Goal: Find specific page/section: Find specific page/section

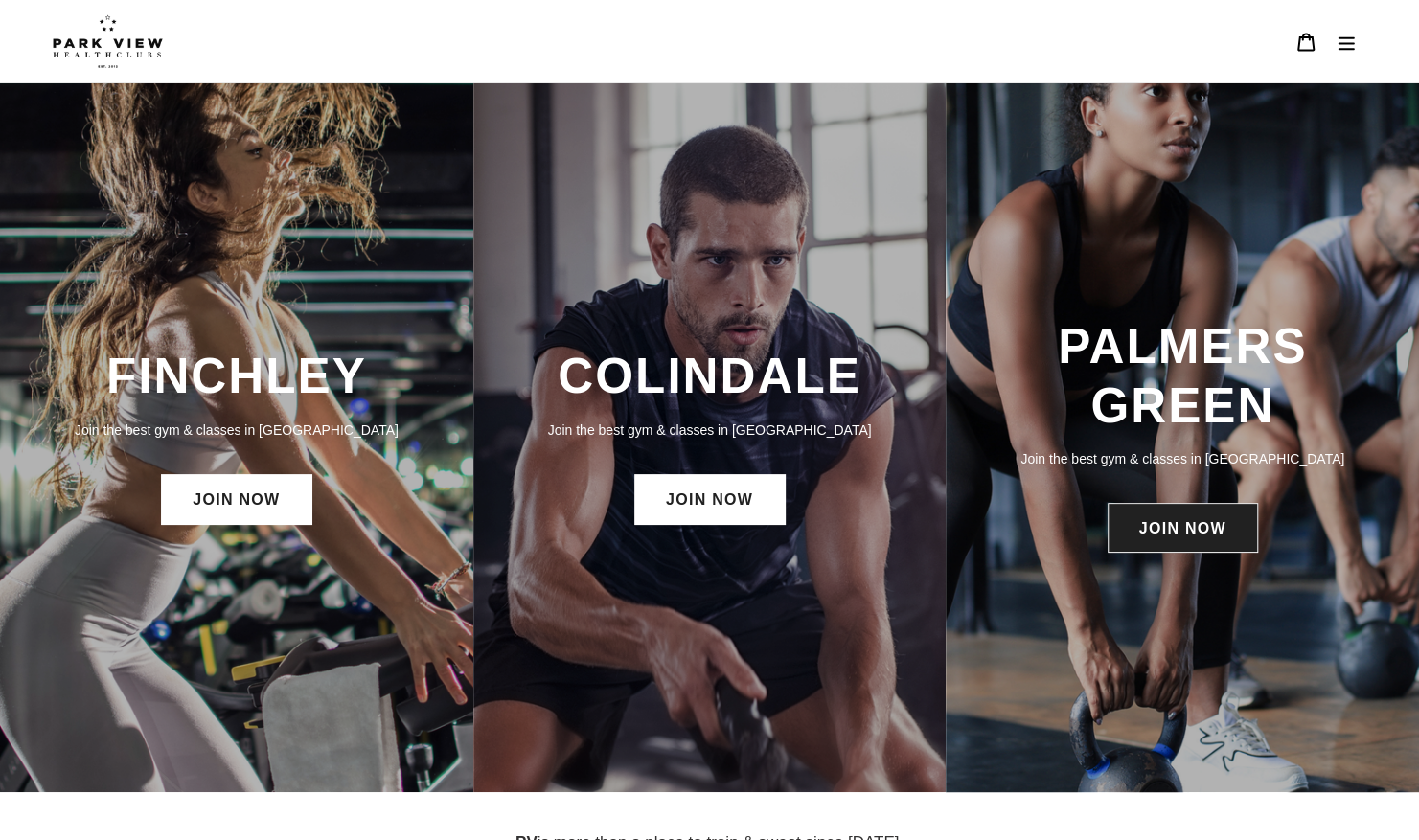
click at [1158, 520] on link "JOIN NOW" at bounding box center [1183, 528] width 151 height 50
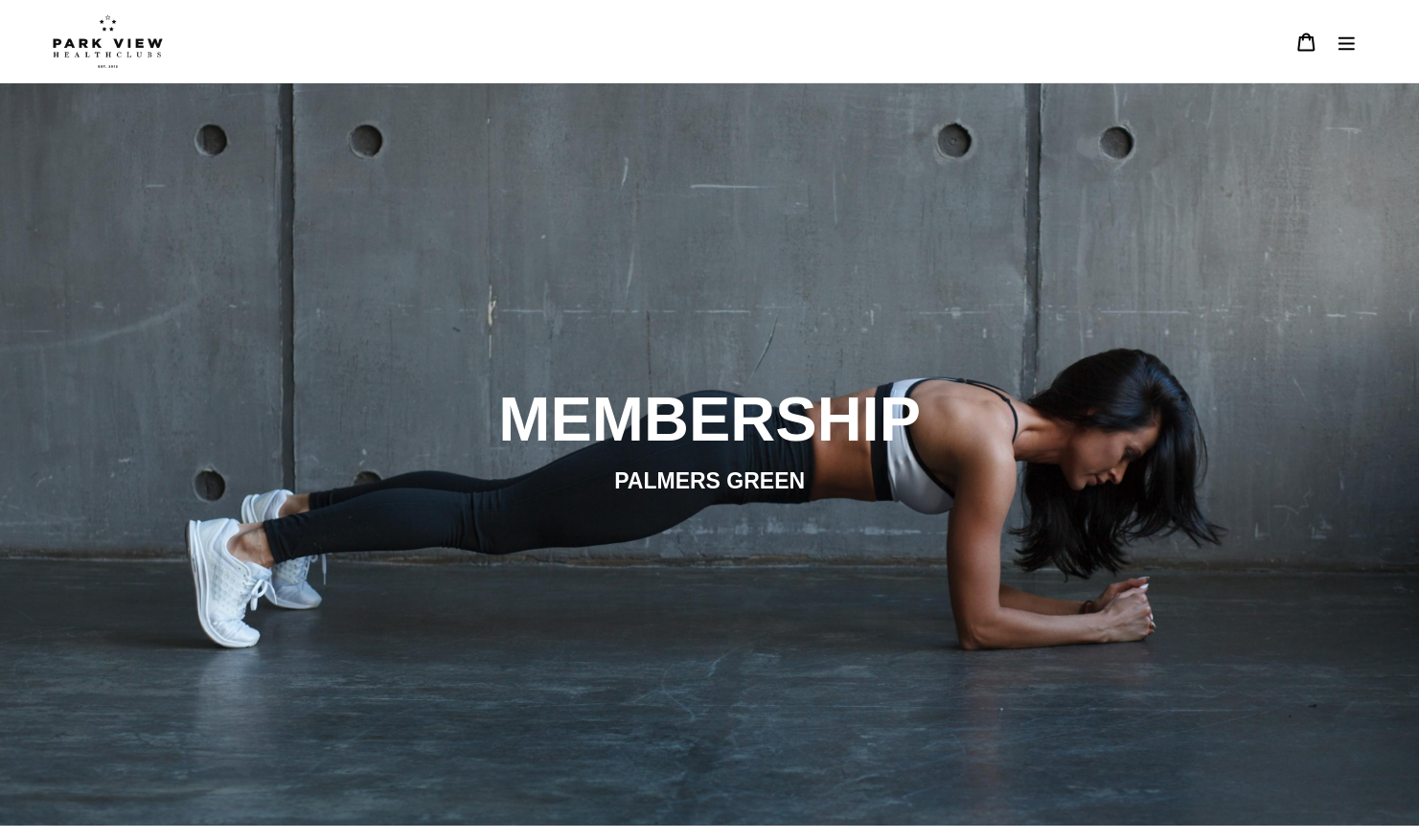
click at [1334, 37] on button "Menu" at bounding box center [1346, 42] width 41 height 42
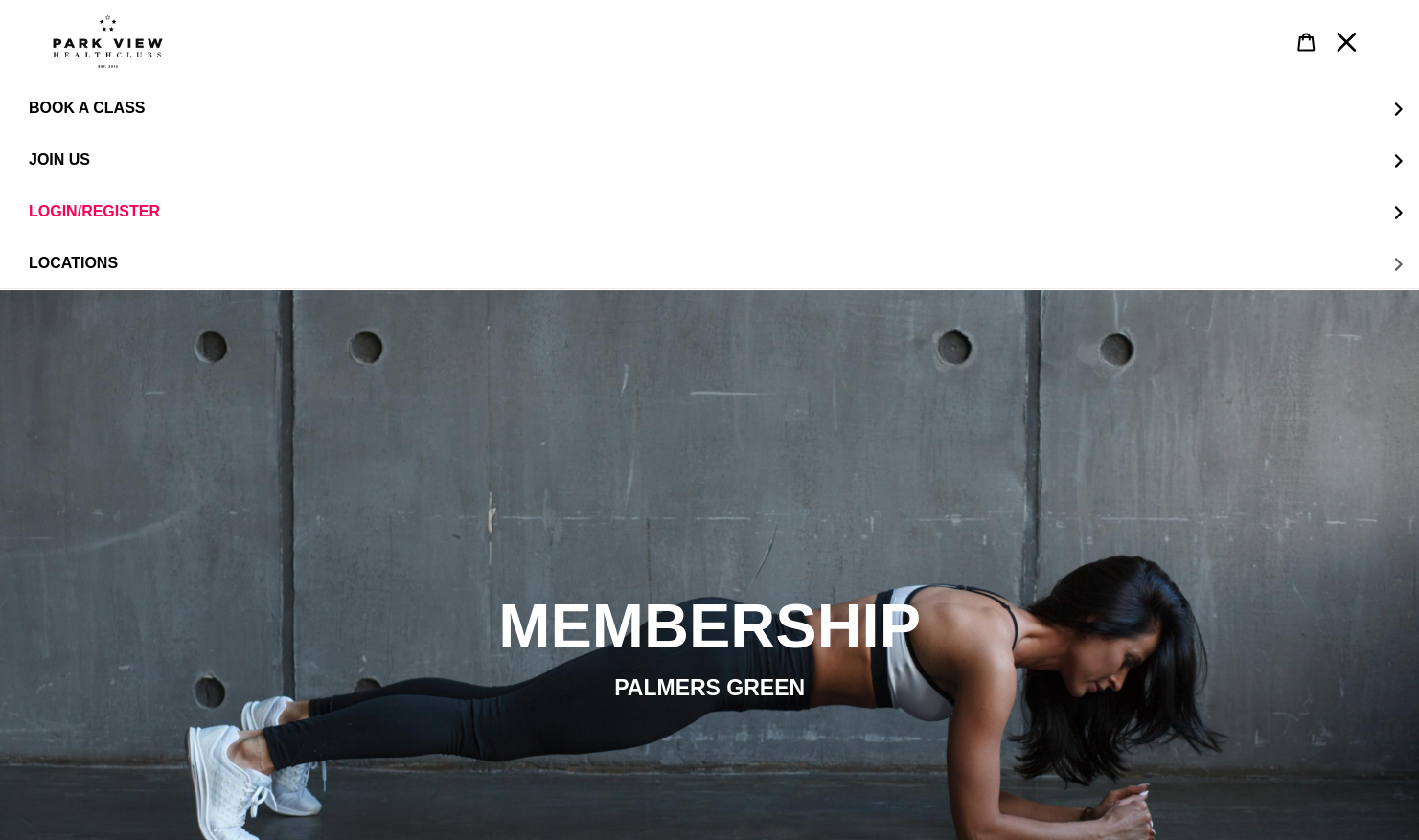
click at [1396, 272] on button "LOCATIONS" at bounding box center [710, 263] width 1419 height 52
click at [97, 257] on span "Palmers Green" at bounding box center [133, 263] width 132 height 17
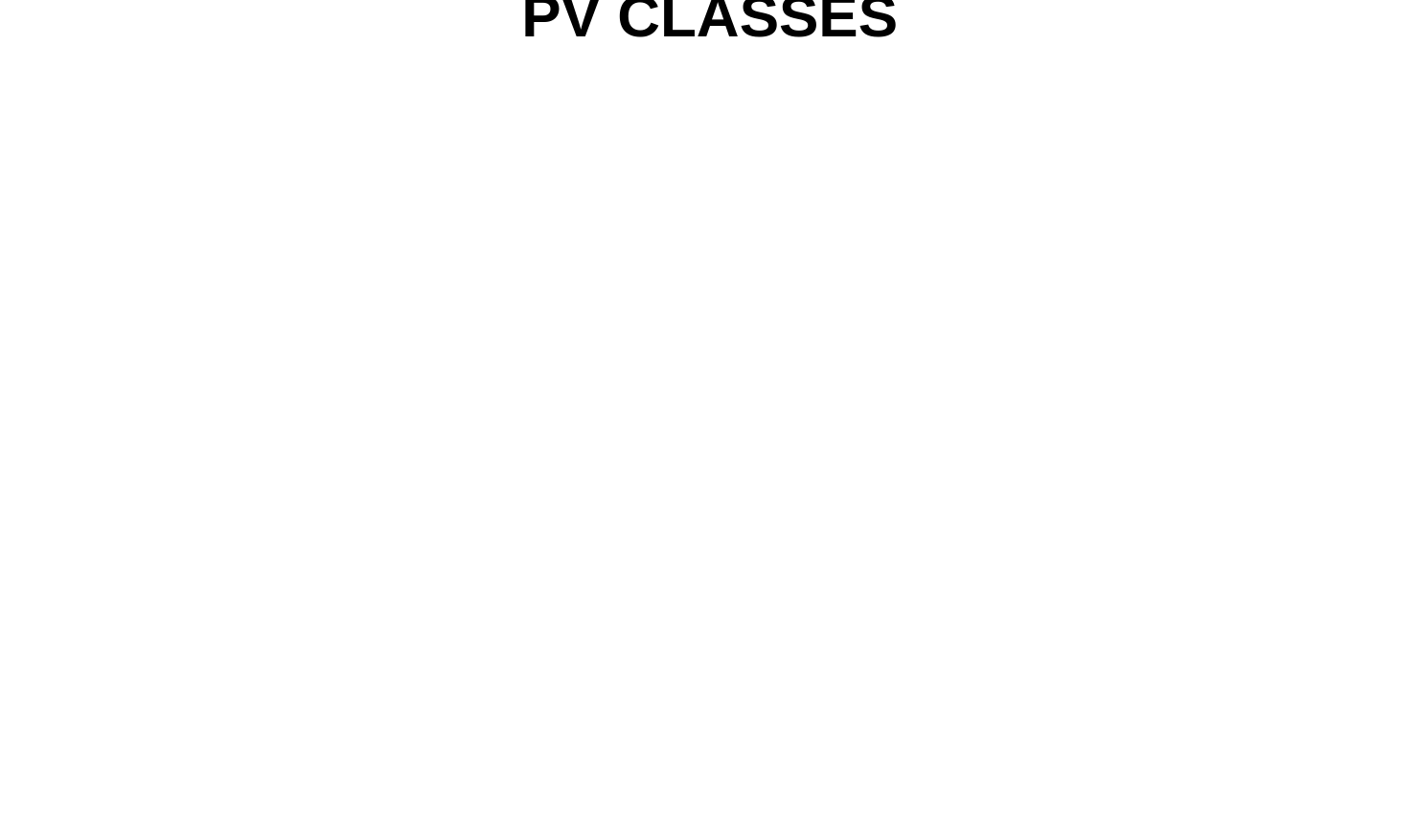
scroll to position [1697, 0]
